Goal: Find specific page/section: Find specific page/section

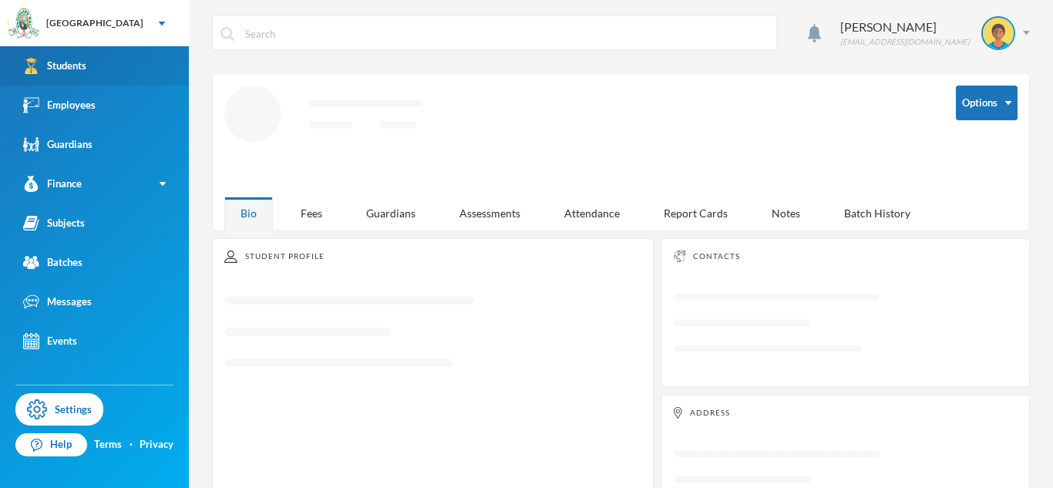
click at [118, 75] on link "Students" at bounding box center [94, 65] width 189 height 39
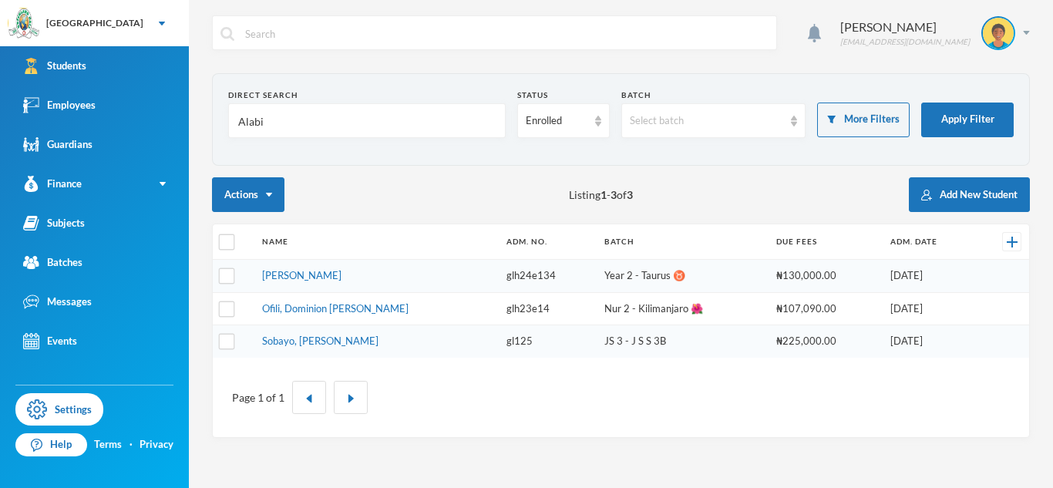
click at [244, 124] on input "Alabi" at bounding box center [367, 121] width 261 height 35
type input "[PERSON_NAME]"
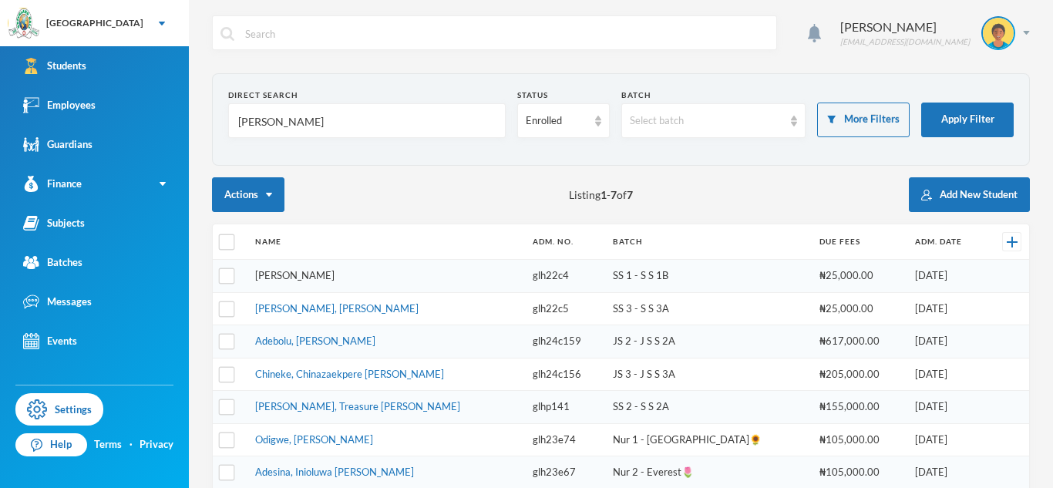
click at [319, 277] on link "[PERSON_NAME]" at bounding box center [294, 275] width 79 height 12
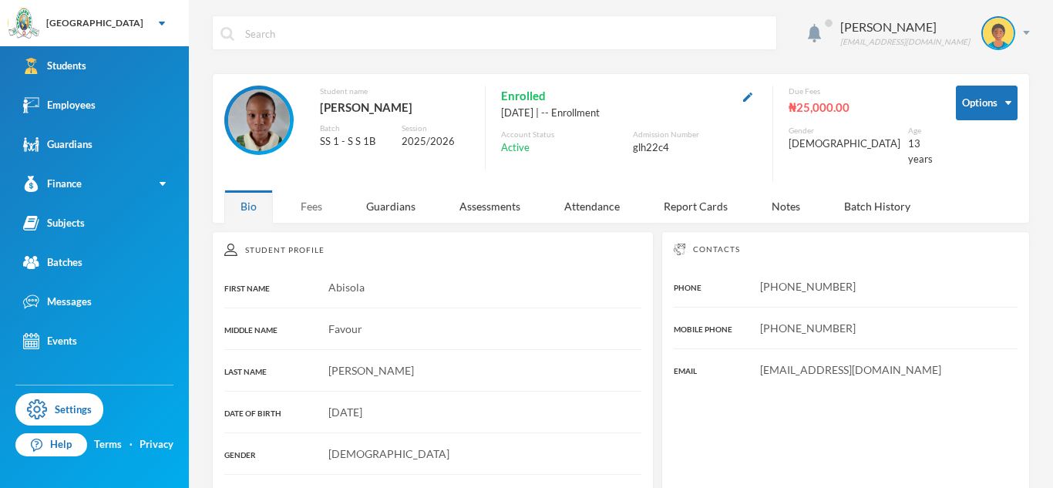
click at [307, 191] on div "Fees" at bounding box center [312, 206] width 54 height 33
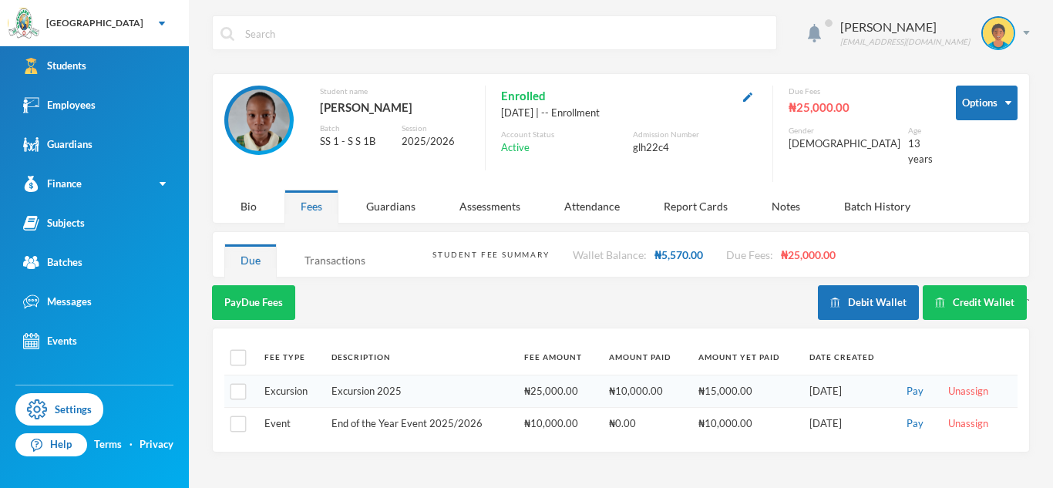
click at [329, 250] on div "Transactions" at bounding box center [334, 260] width 93 height 33
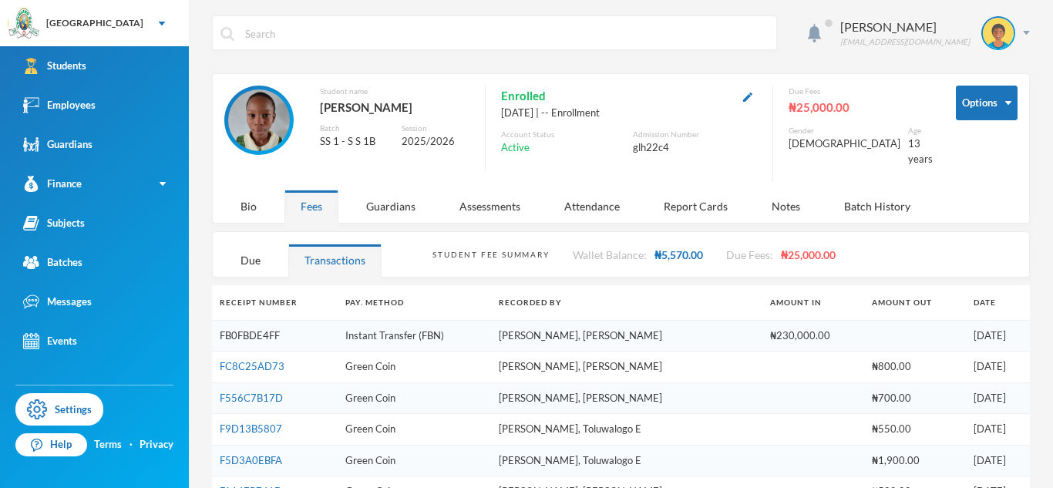
click at [247, 329] on link "FB0FBDE4FF" at bounding box center [250, 335] width 60 height 12
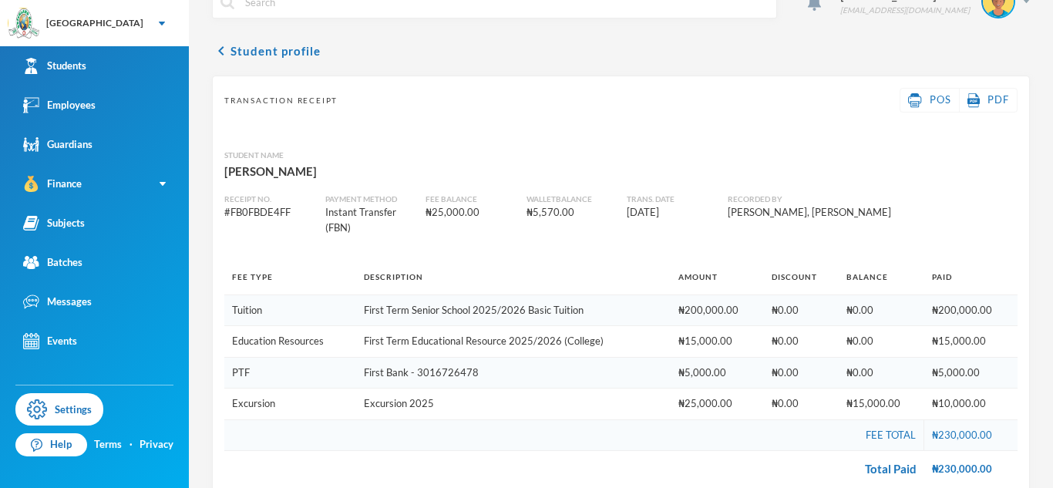
scroll to position [59, 0]
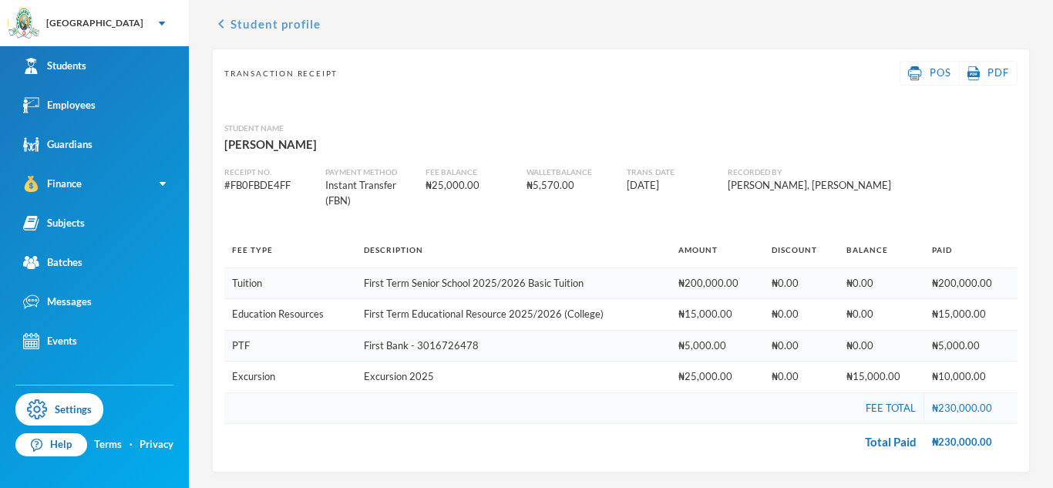
click at [224, 31] on icon "chevron_left" at bounding box center [221, 24] width 19 height 19
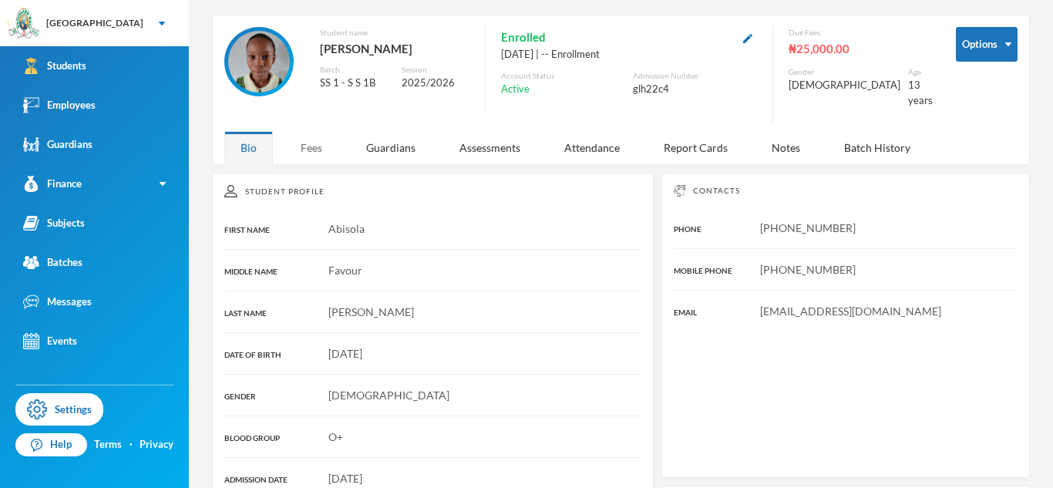
click at [299, 141] on div "Fees" at bounding box center [312, 147] width 54 height 33
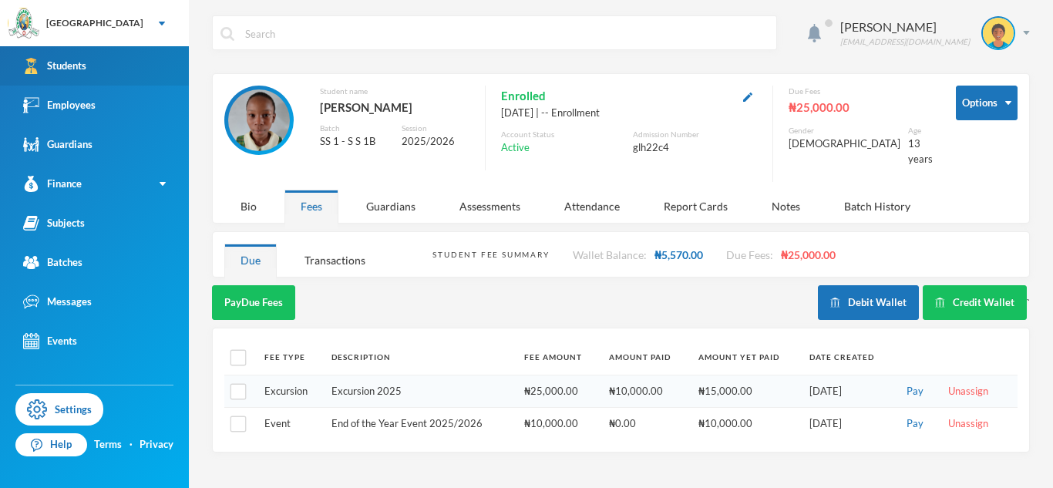
click at [133, 69] on link "Students" at bounding box center [94, 65] width 189 height 39
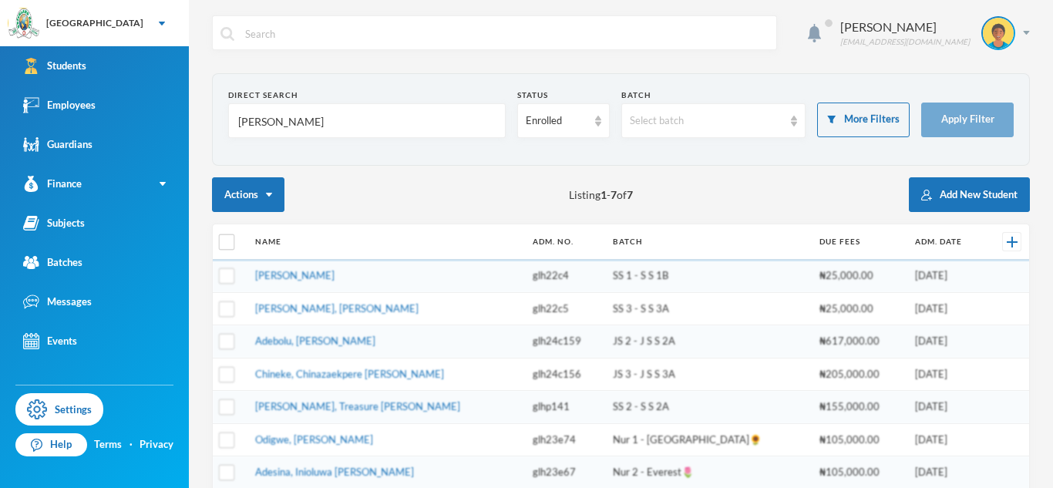
click at [251, 125] on input "[PERSON_NAME]" at bounding box center [367, 121] width 261 height 35
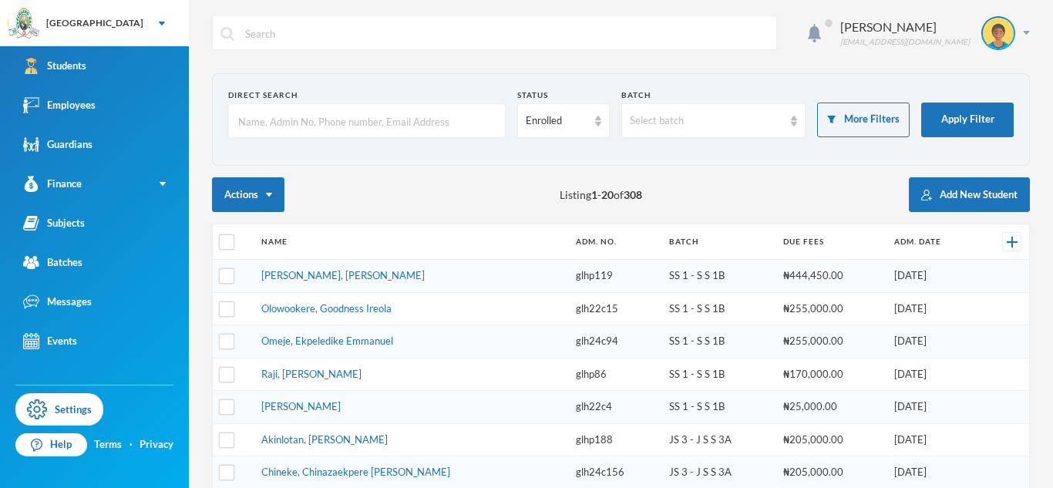
click at [329, 126] on input "text" at bounding box center [367, 121] width 261 height 35
type input "Jesuwole"
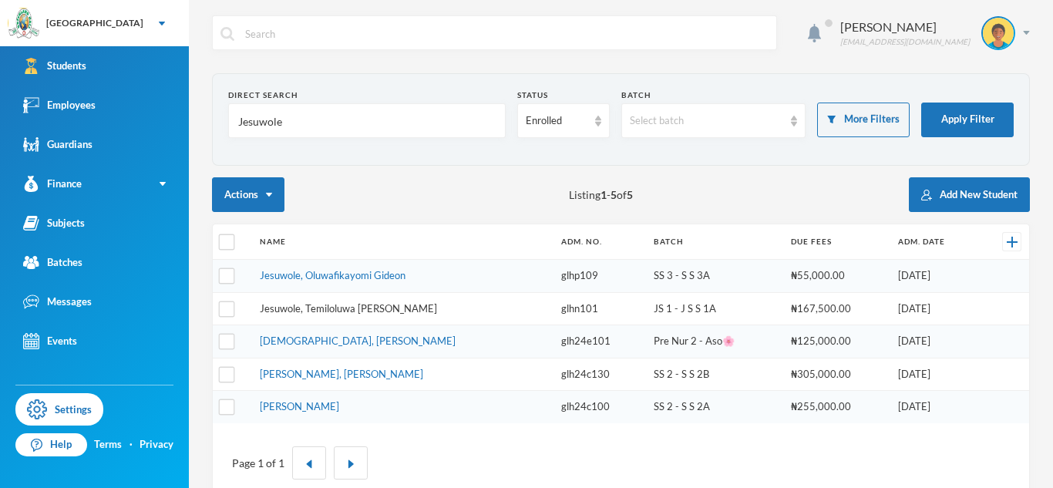
click at [327, 309] on link "Jesuwole, Temiloluwa [PERSON_NAME]" at bounding box center [348, 308] width 177 height 12
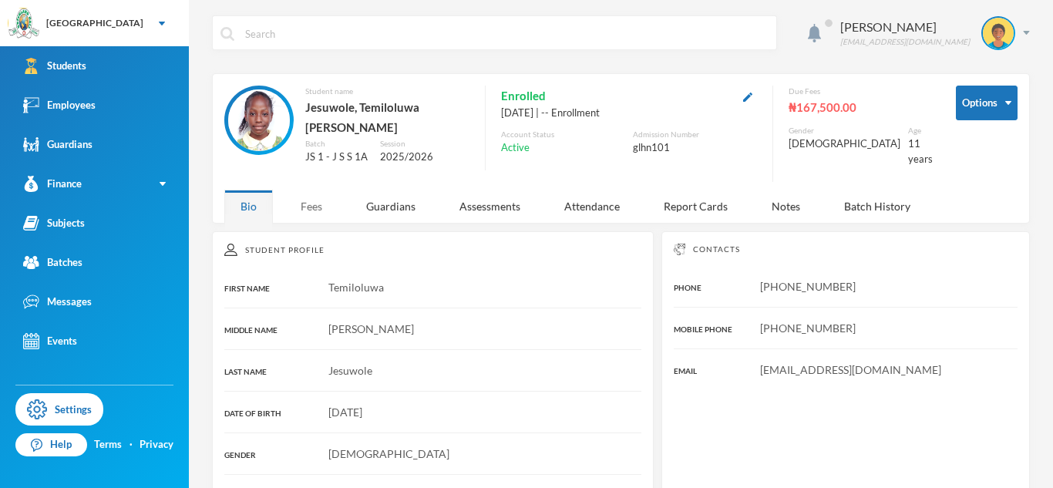
click at [289, 203] on div "Fees" at bounding box center [312, 206] width 54 height 33
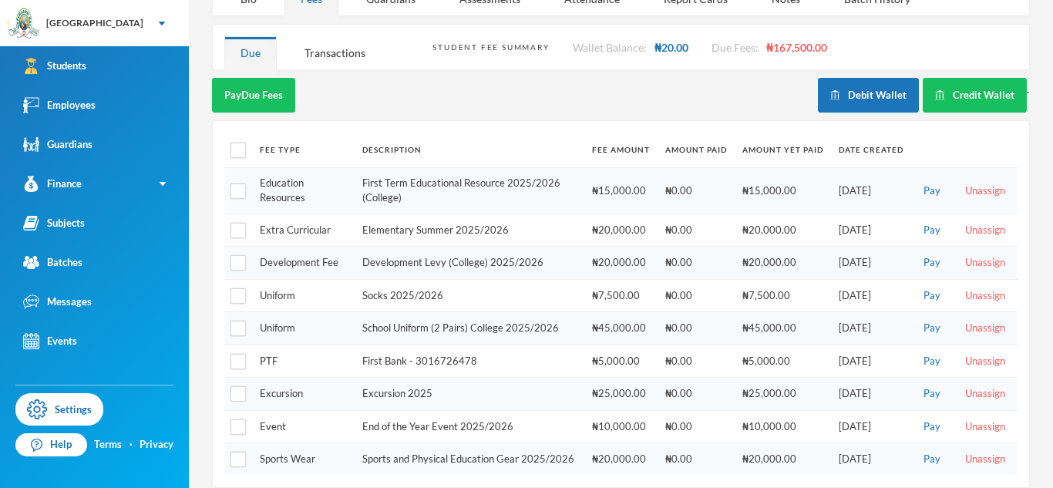
scroll to position [211, 0]
